Goal: Task Accomplishment & Management: Complete application form

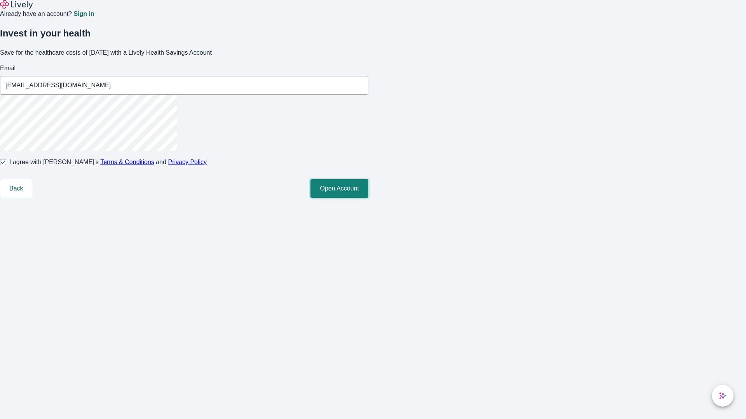
click at [368, 198] on button "Open Account" at bounding box center [339, 188] width 58 height 19
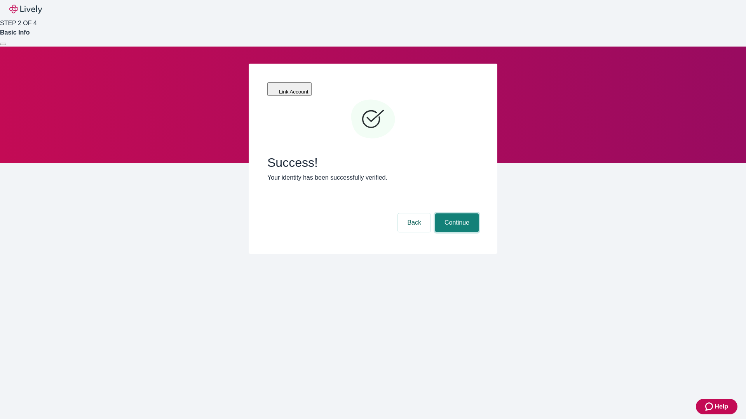
click at [456, 214] on button "Continue" at bounding box center [456, 223] width 43 height 19
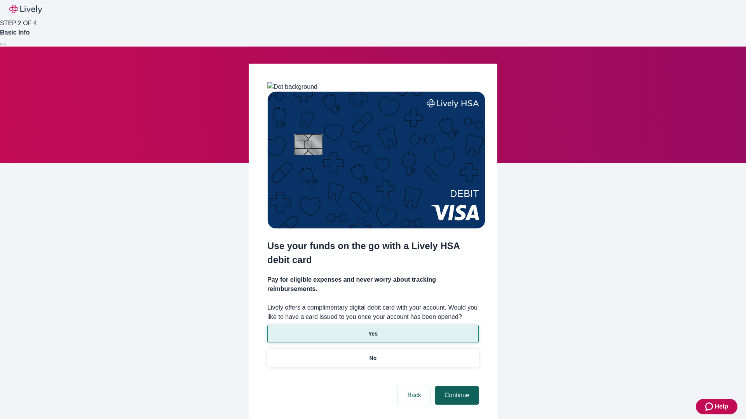
click at [372, 330] on p "Yes" at bounding box center [372, 334] width 9 height 8
click at [456, 386] on button "Continue" at bounding box center [456, 395] width 43 height 19
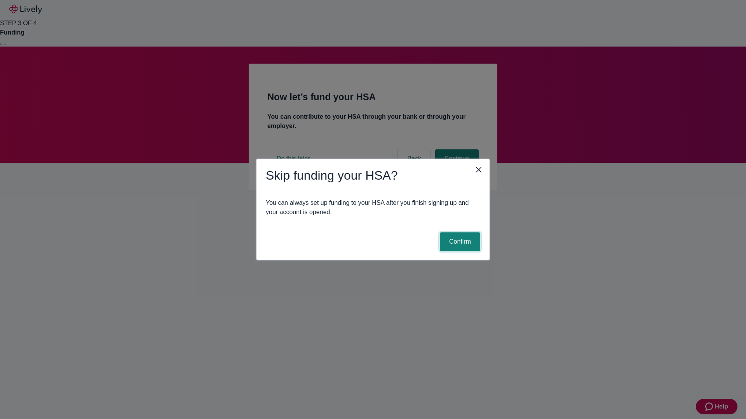
click at [459, 242] on button "Confirm" at bounding box center [460, 242] width 40 height 19
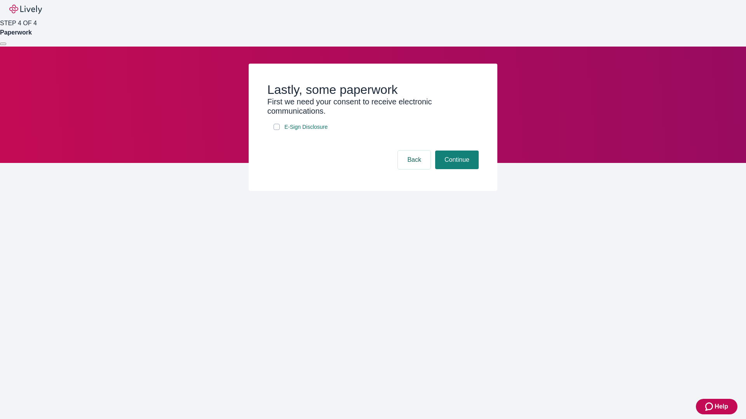
click at [277, 130] on input "E-Sign Disclosure" at bounding box center [276, 127] width 6 height 6
checkbox input "true"
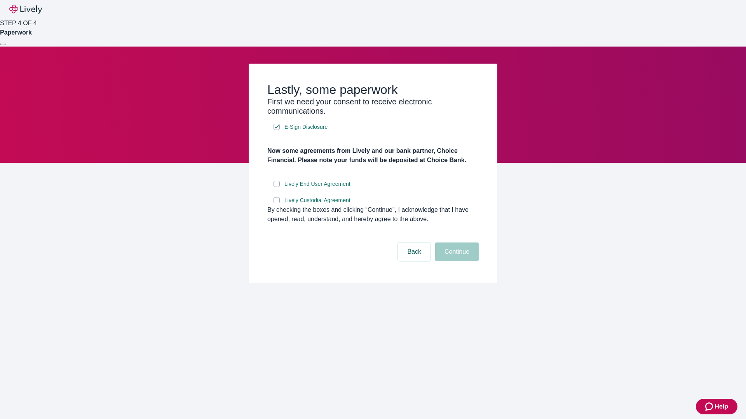
click at [277, 187] on input "Lively End User Agreement" at bounding box center [276, 184] width 6 height 6
checkbox input "true"
click at [277, 203] on input "Lively Custodial Agreement" at bounding box center [276, 200] width 6 height 6
checkbox input "true"
click at [456, 261] on button "Continue" at bounding box center [456, 252] width 43 height 19
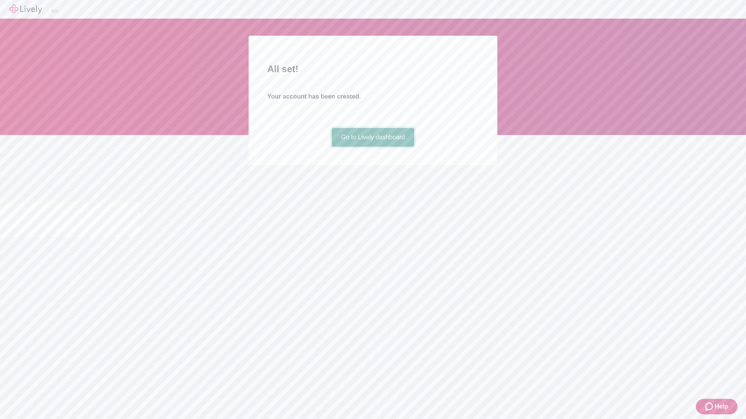
click at [372, 147] on link "Go to Lively dashboard" at bounding box center [373, 137] width 83 height 19
